Goal: Task Accomplishment & Management: Complete application form

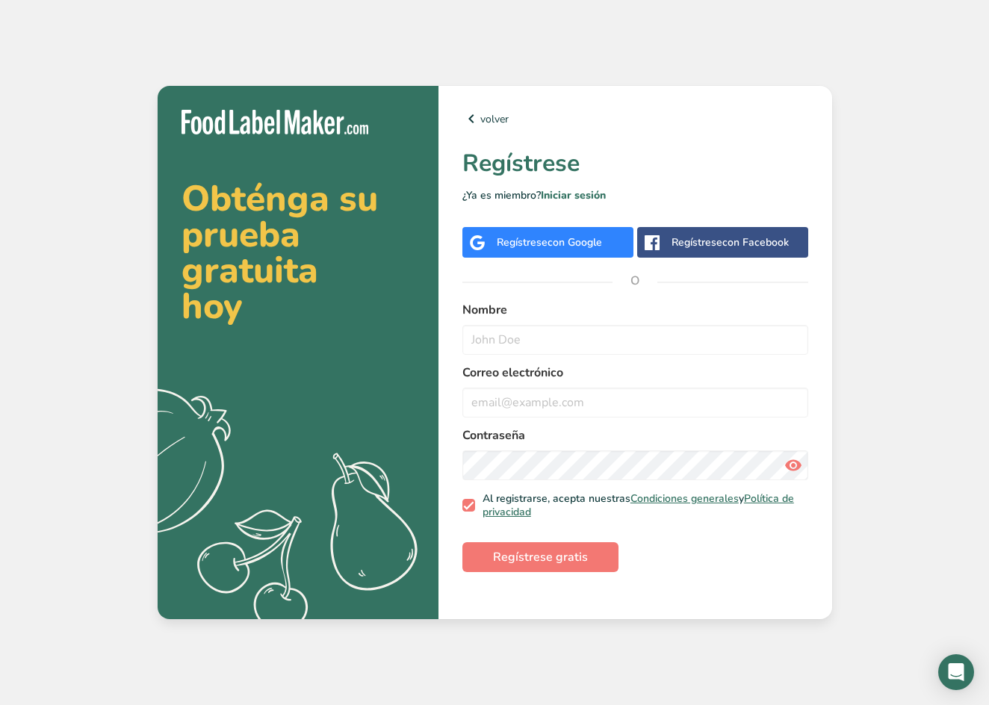
click at [586, 254] on div "Regístrese con Google" at bounding box center [547, 242] width 171 height 31
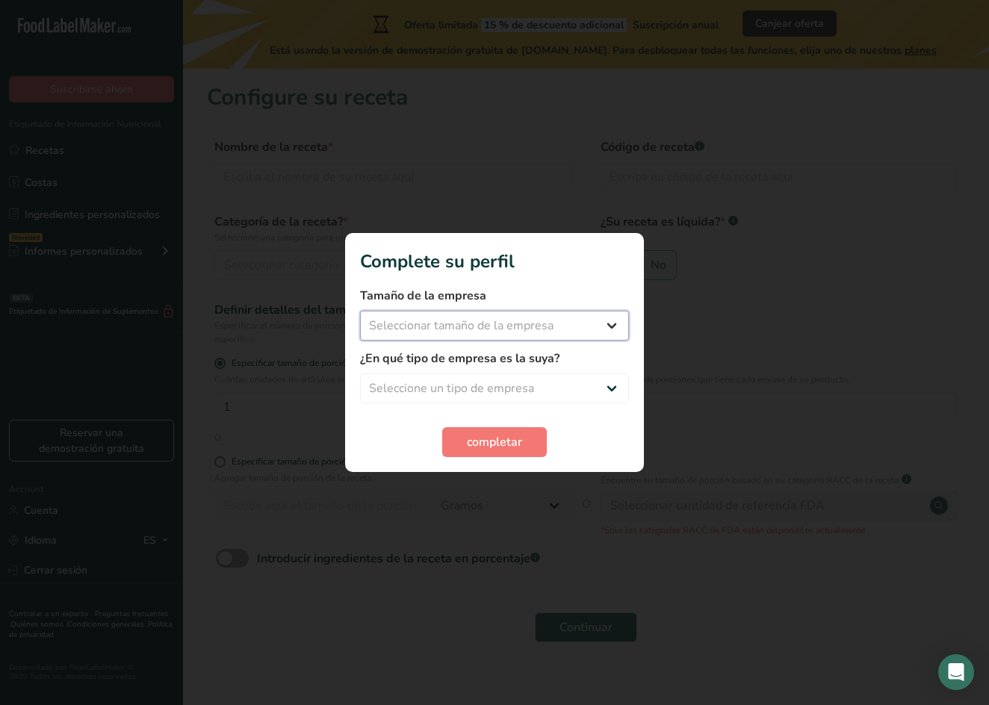
select select "1"
select select "8"
click at [529, 444] on button "completar" at bounding box center [494, 442] width 105 height 30
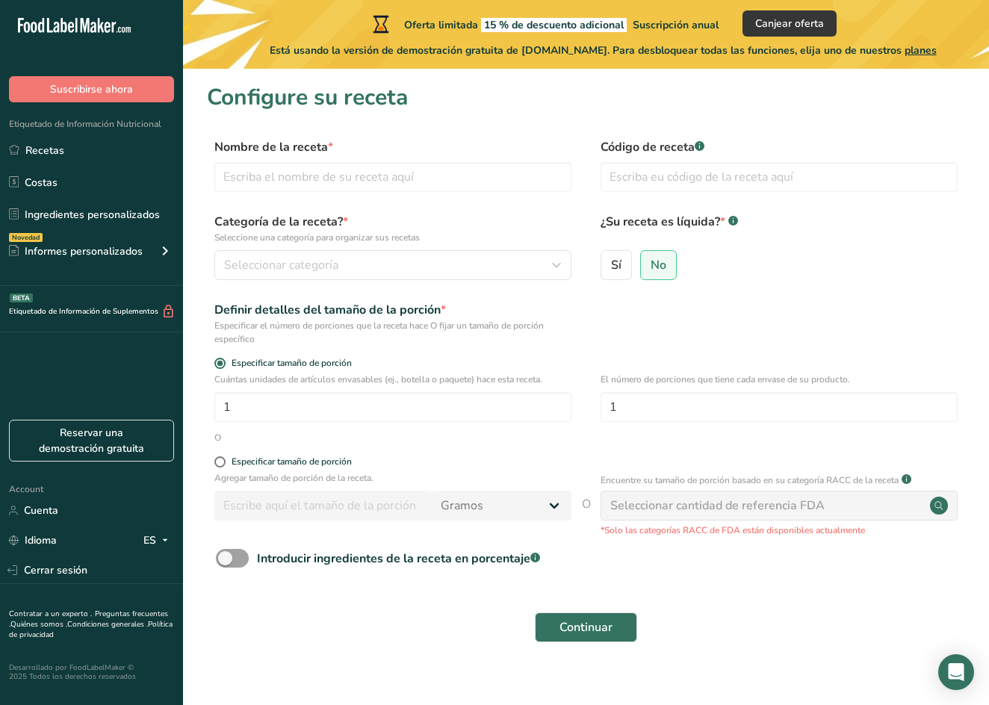
click at [620, 247] on div "¿Su receta es líquida? * .a-a{fill:#347362;}.b-a{fill:#fff;} Sí No" at bounding box center [778, 251] width 357 height 76
click at [614, 273] on label "Sí" at bounding box center [615, 265] width 31 height 30
click at [611, 270] on input "Sí" at bounding box center [606, 265] width 10 height 10
radio input "true"
radio input "false"
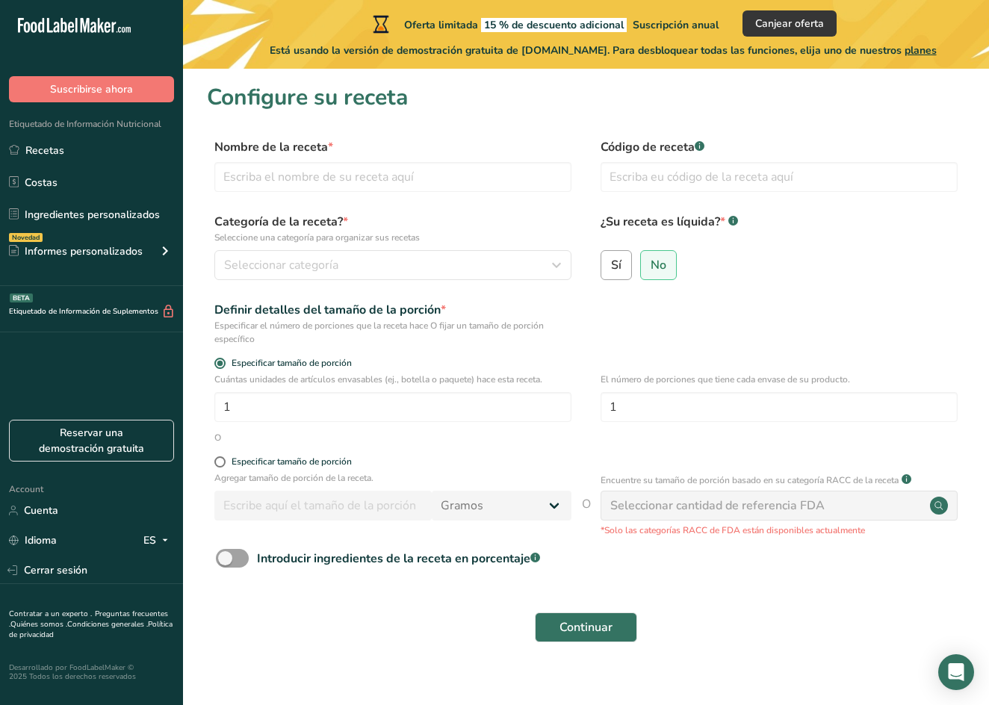
select select "22"
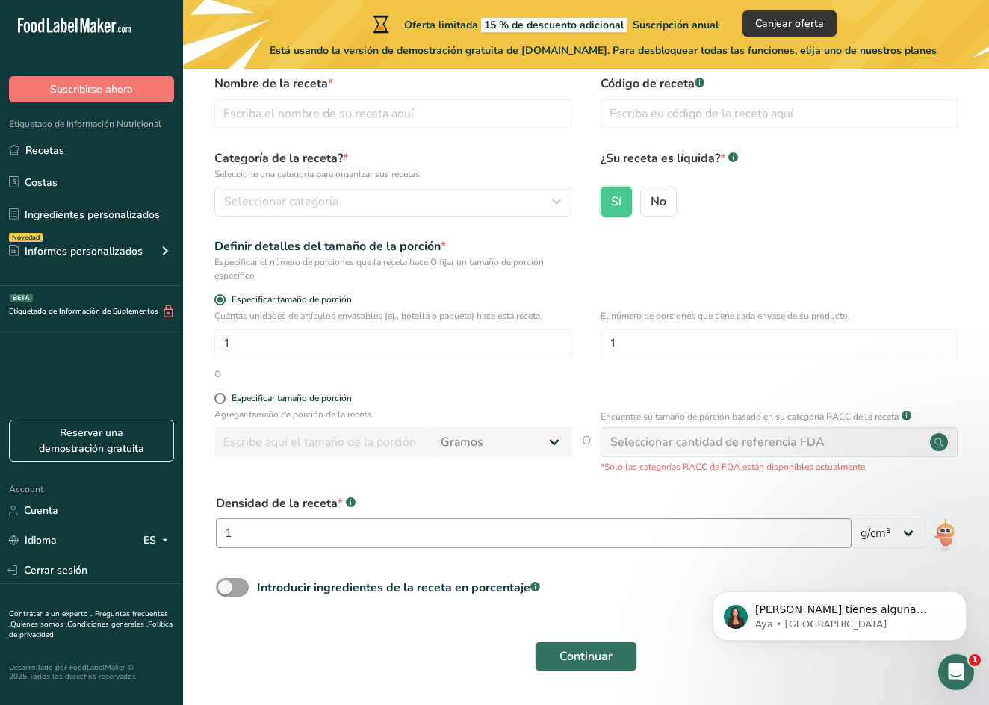
scroll to position [66, 0]
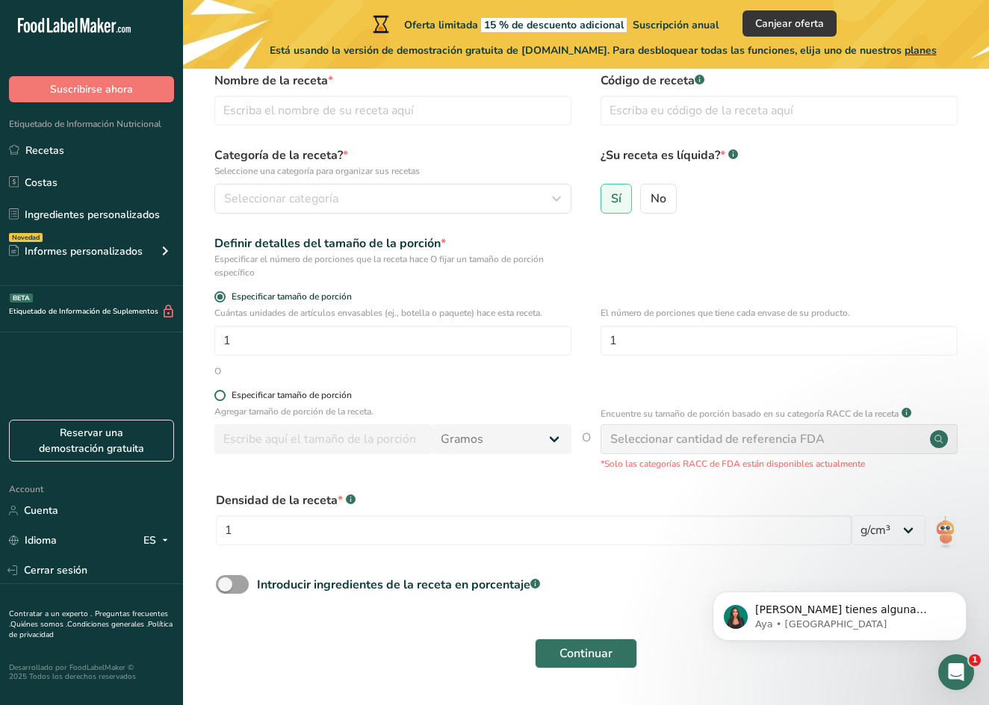
click at [222, 393] on span at bounding box center [219, 395] width 11 height 11
click at [222, 393] on input "Especificar tamaño de porción" at bounding box center [219, 395] width 10 height 10
radio input "true"
radio input "false"
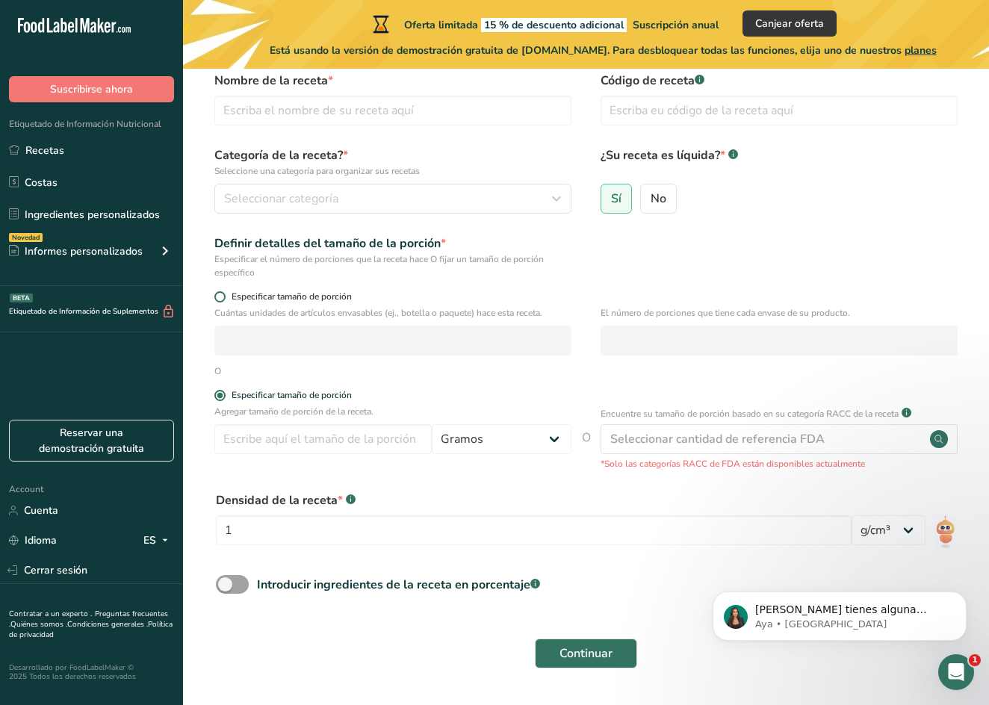
click at [221, 297] on span at bounding box center [219, 296] width 11 height 11
click at [221, 297] on input "Especificar tamaño de porción" at bounding box center [219, 297] width 10 height 10
radio input "true"
radio input "false"
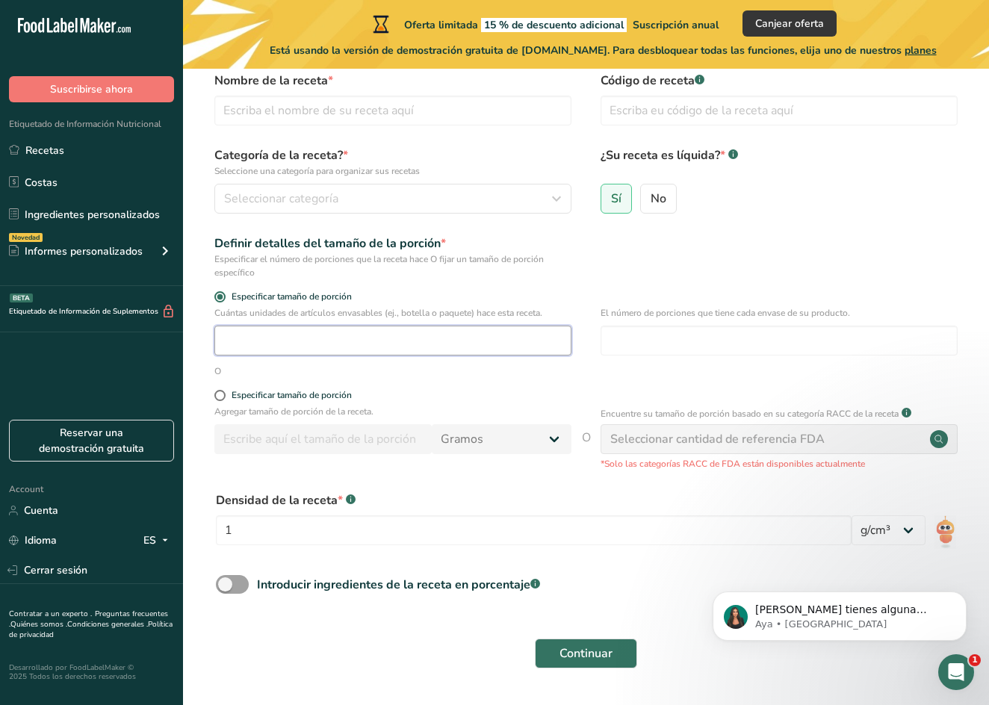
click at [271, 337] on input "number" at bounding box center [392, 341] width 357 height 30
type input "18"
click at [310, 205] on span "Seleccionar categoría" at bounding box center [281, 199] width 114 height 18
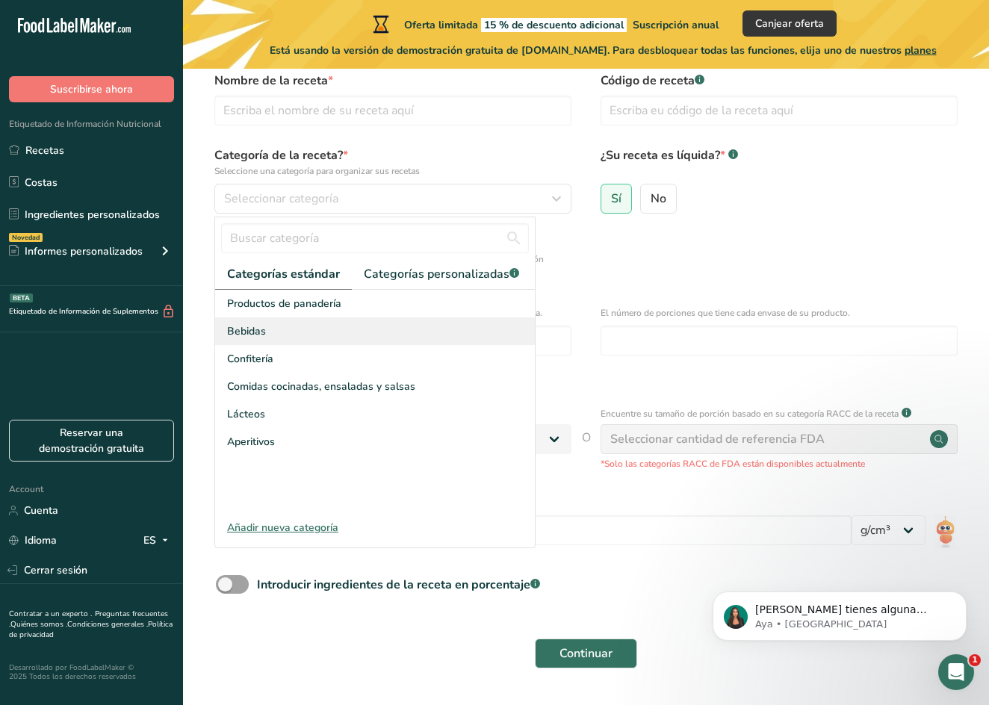
click at [303, 337] on div "Bebidas" at bounding box center [375, 331] width 320 height 28
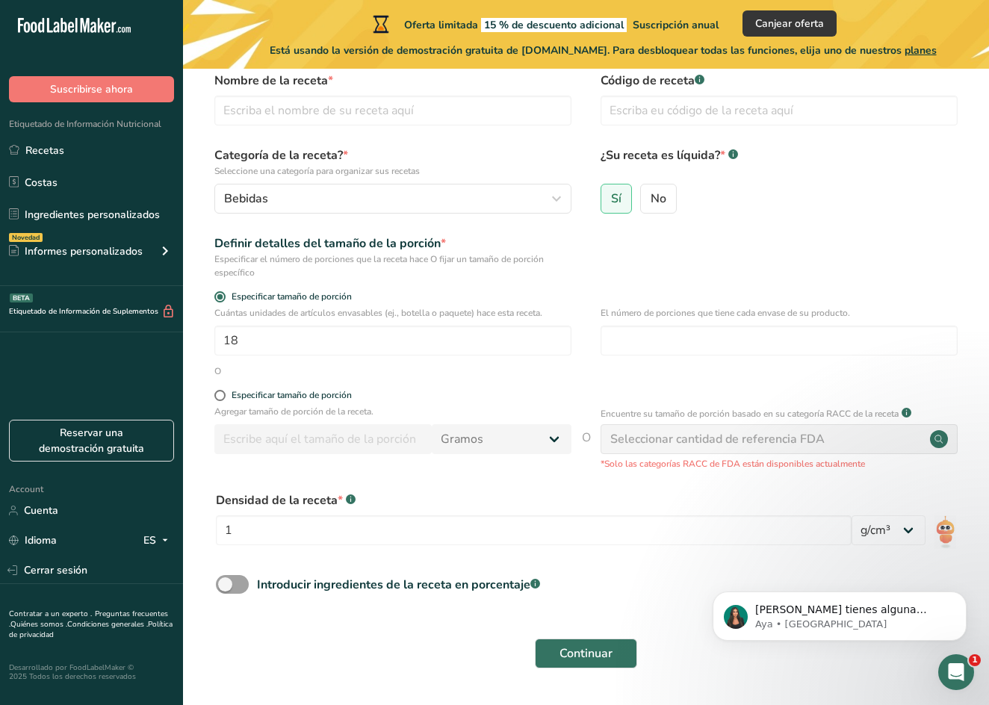
scroll to position [51, 0]
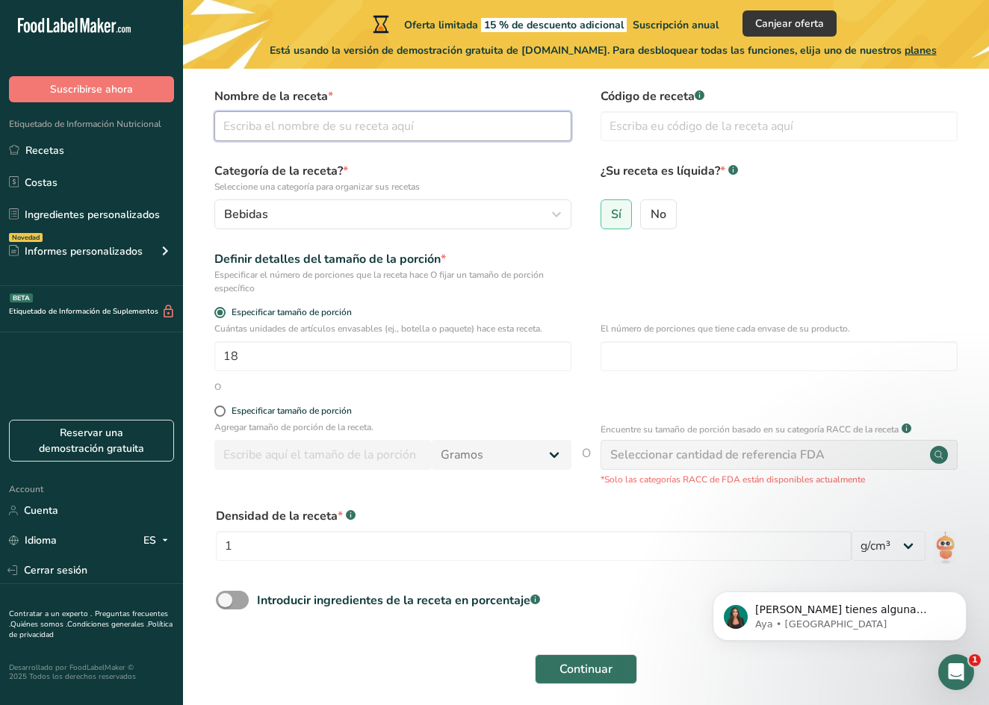
click at [320, 122] on input "text" at bounding box center [392, 126] width 357 height 30
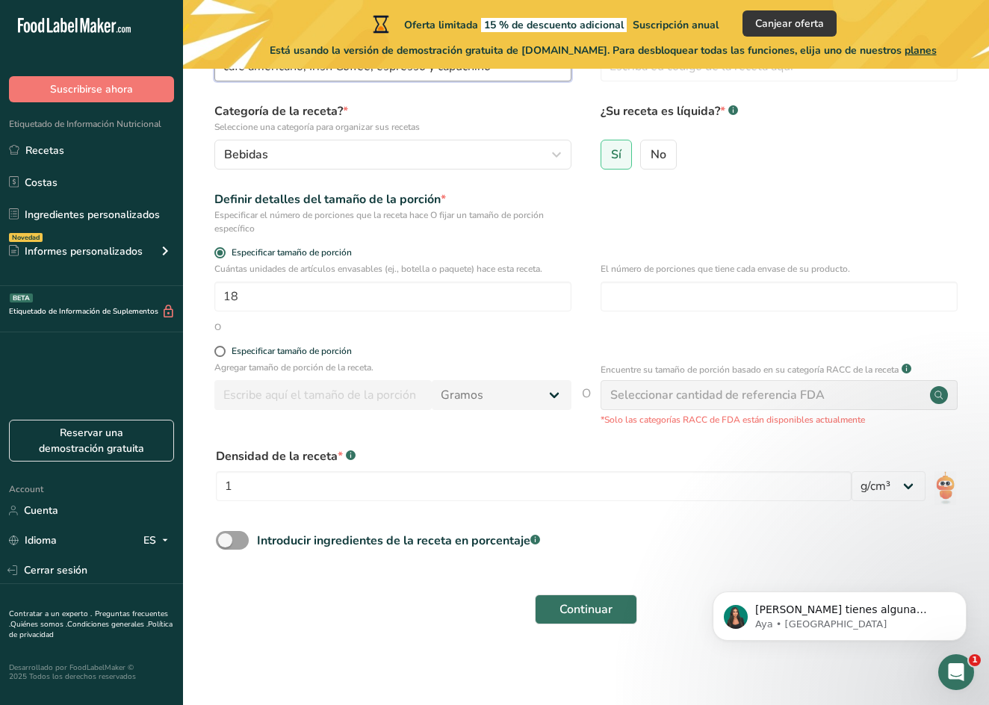
scroll to position [110, 0]
type input "café americano, Irish Coffee, espresso y capuchino"
click at [263, 305] on input "18" at bounding box center [392, 297] width 357 height 30
type input "1"
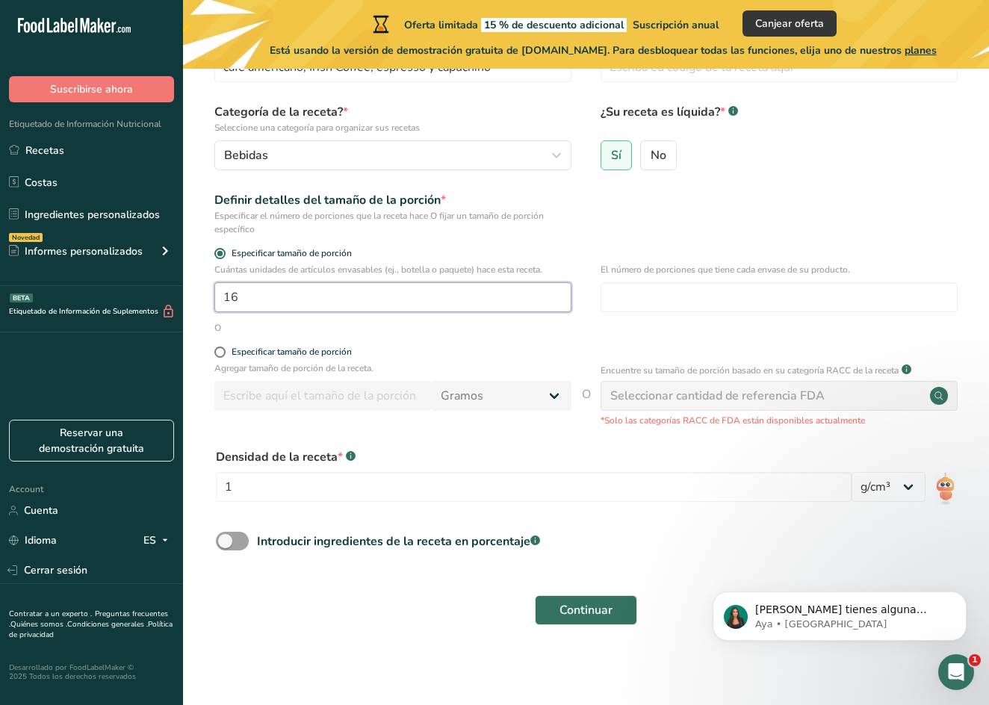
type input "16"
click at [476, 438] on form "Nombre de la receta * café americano, Irish Coffee, espresso y [DEMOGRAPHIC_DAT…" at bounding box center [586, 331] width 758 height 606
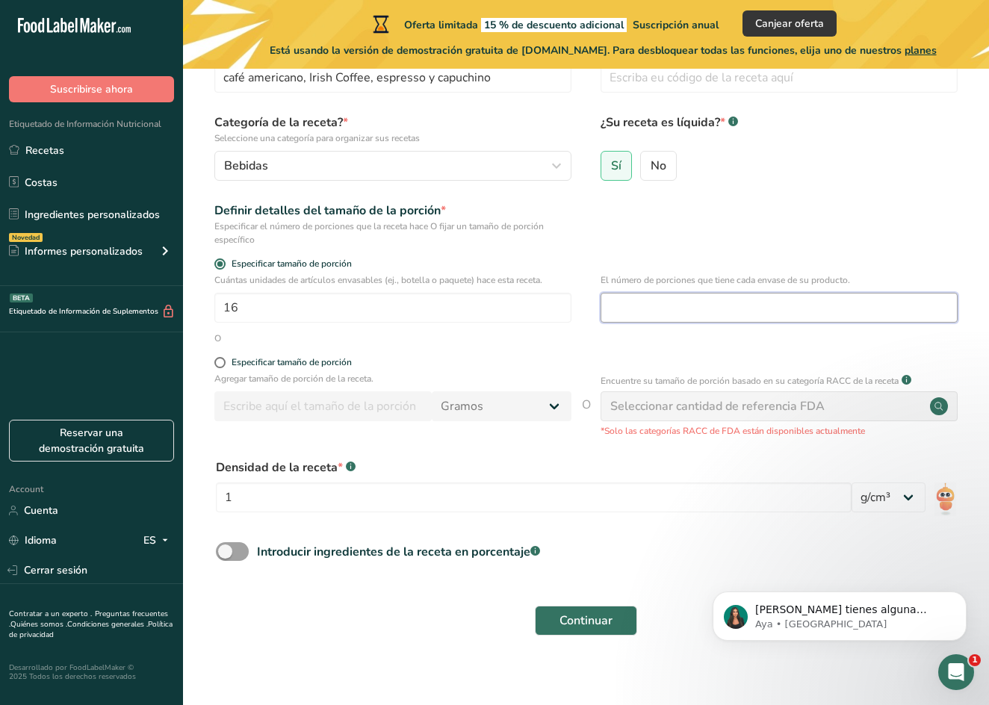
click at [735, 303] on input "number" at bounding box center [778, 308] width 357 height 30
type input "1"
click at [746, 266] on div "Especificar tamaño de porción" at bounding box center [586, 265] width 758 height 15
click at [594, 617] on span "Continuar" at bounding box center [585, 620] width 53 height 18
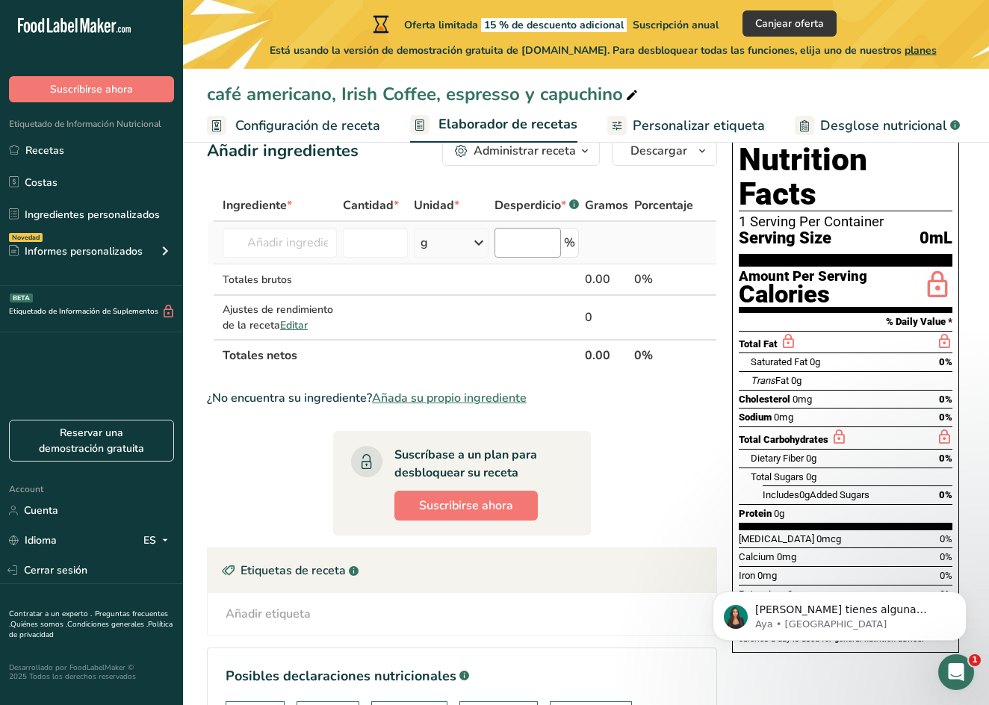
scroll to position [44, 0]
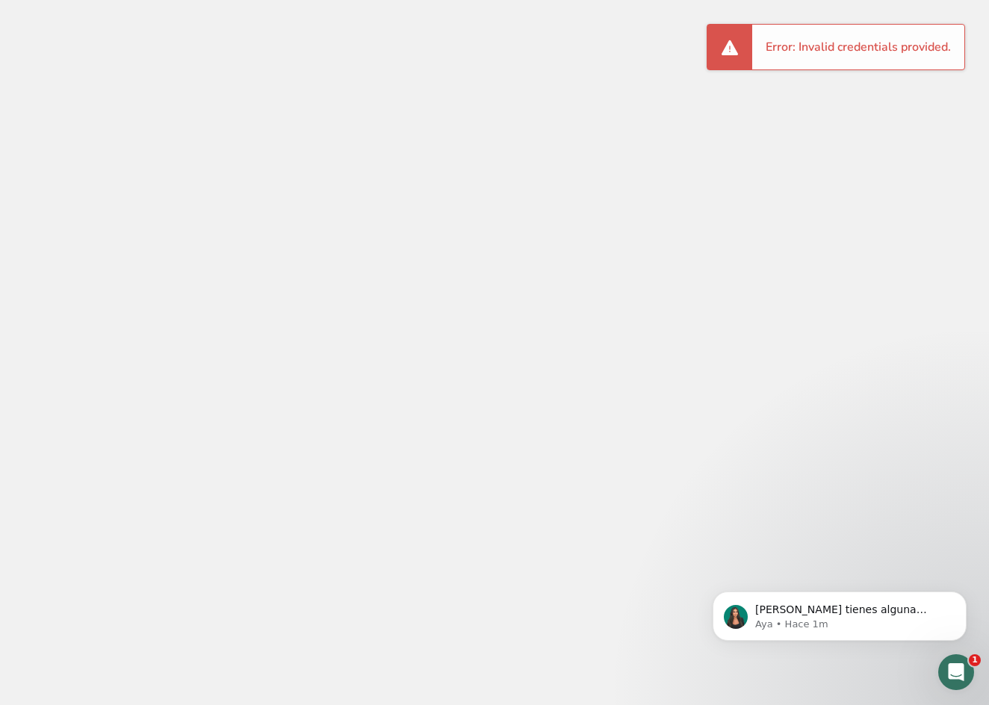
click at [217, 0] on div at bounding box center [494, 352] width 989 height 705
